Goal: Information Seeking & Learning: Learn about a topic

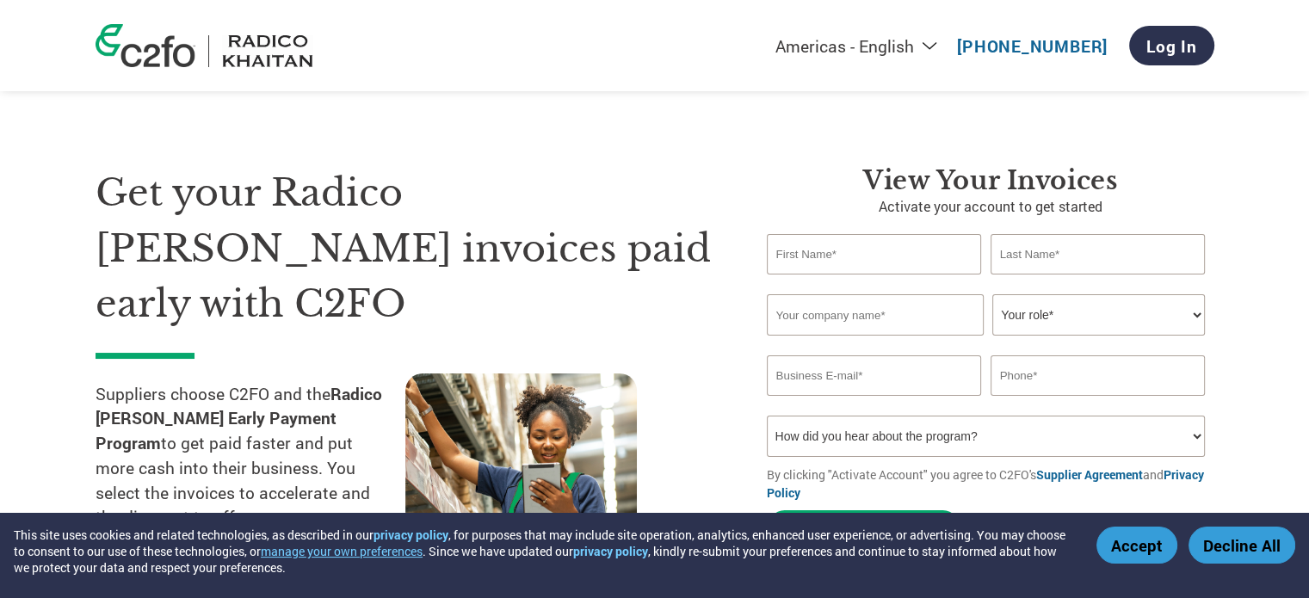
click at [837, 382] on input "email" at bounding box center [874, 375] width 215 height 40
click at [788, 441] on select "How did you hear about the program? Received a letter Email Social Media Online…" at bounding box center [986, 436] width 439 height 41
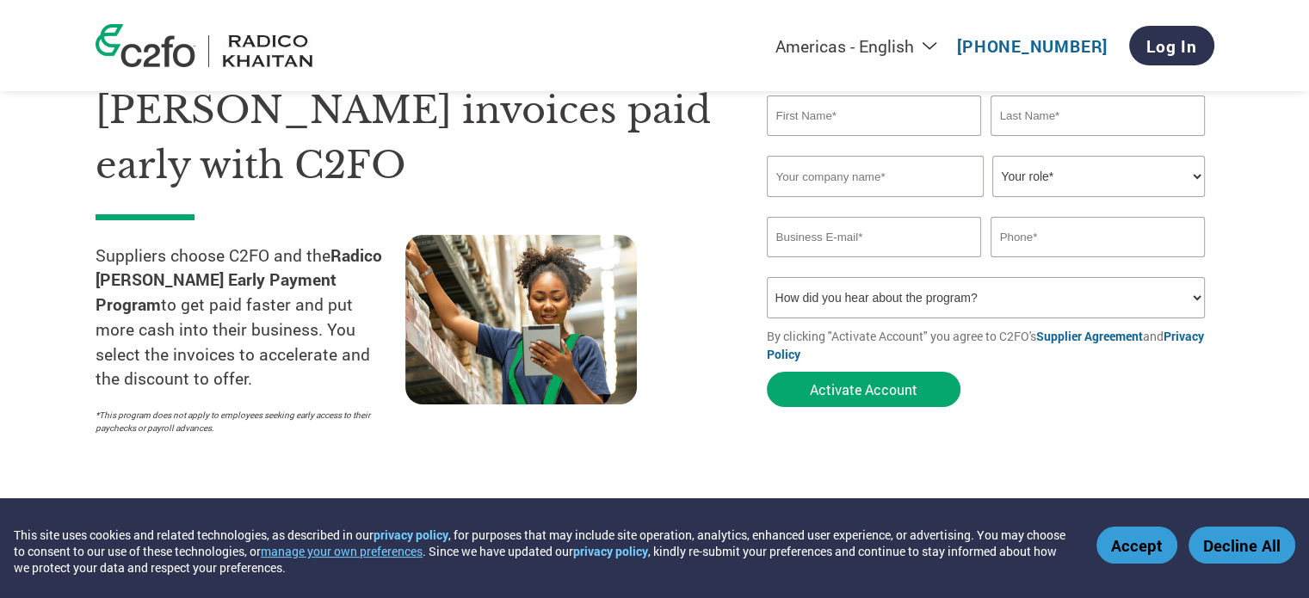
scroll to position [172, 0]
